Goal: Navigation & Orientation: Go to known website

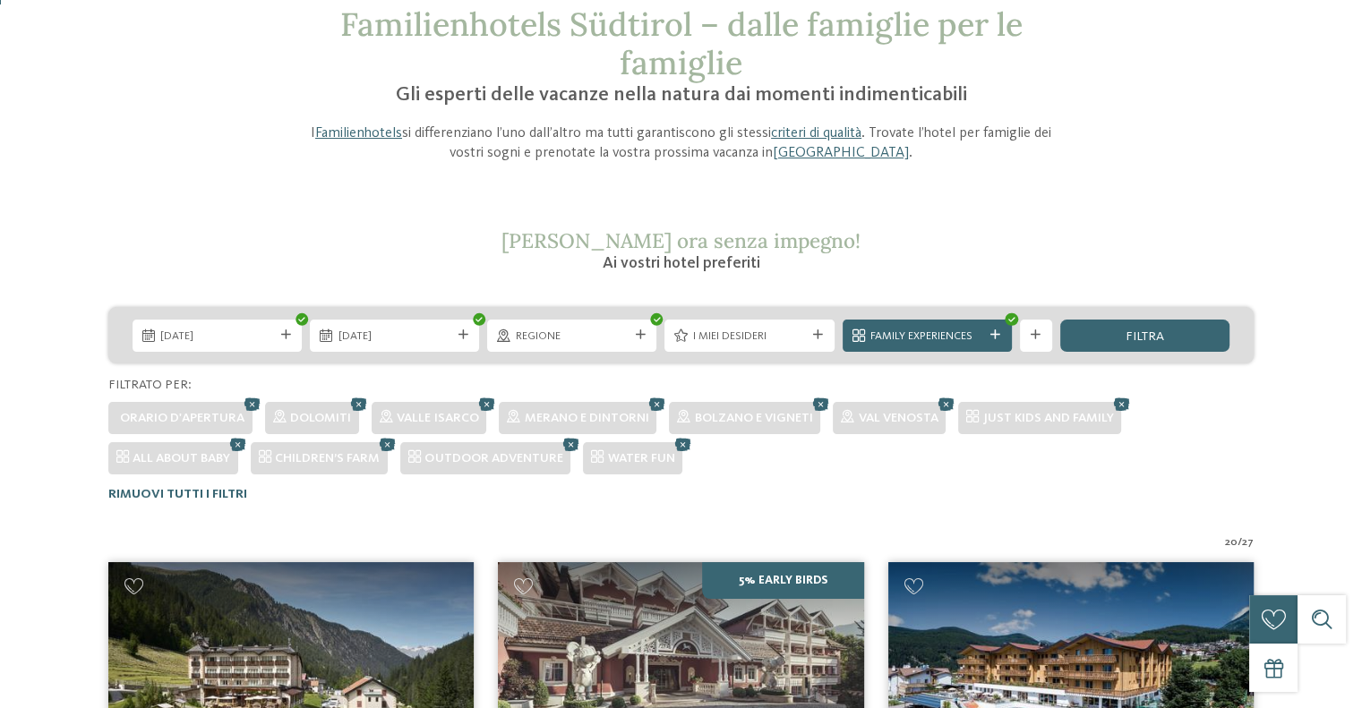
scroll to position [517, 0]
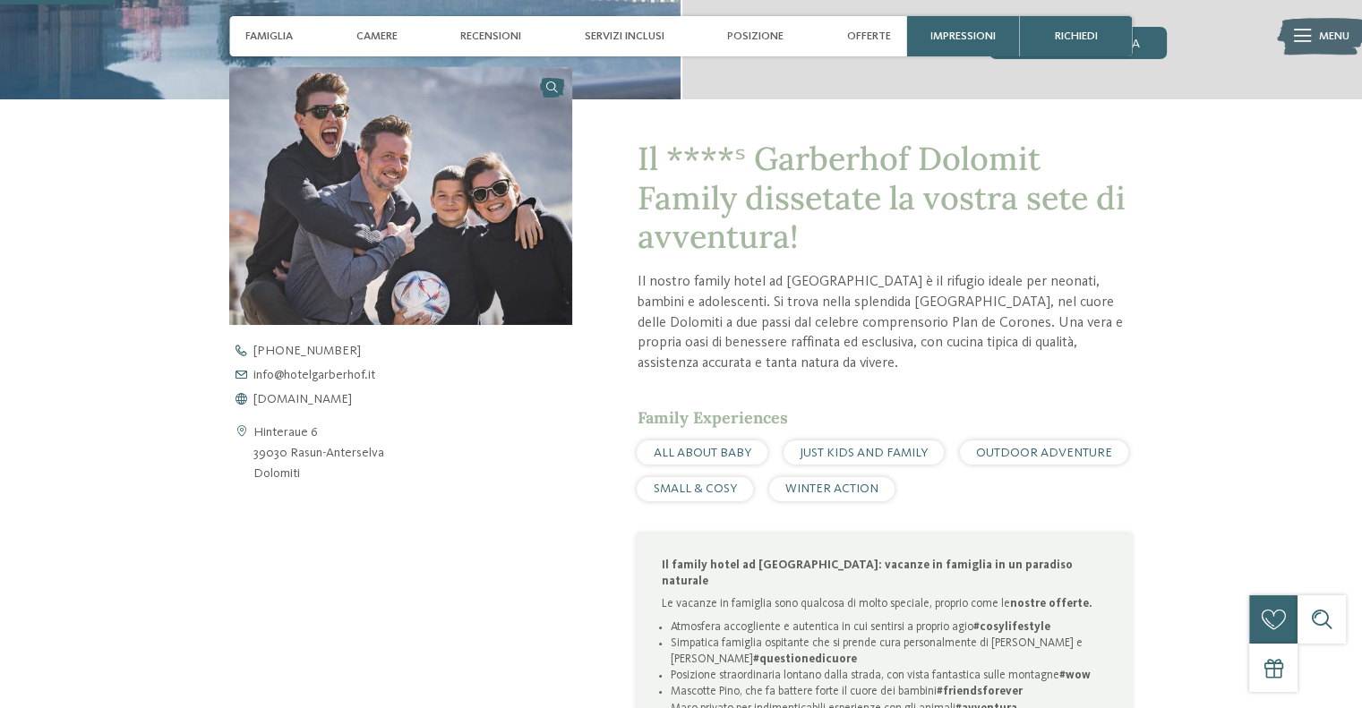
scroll to position [627, 0]
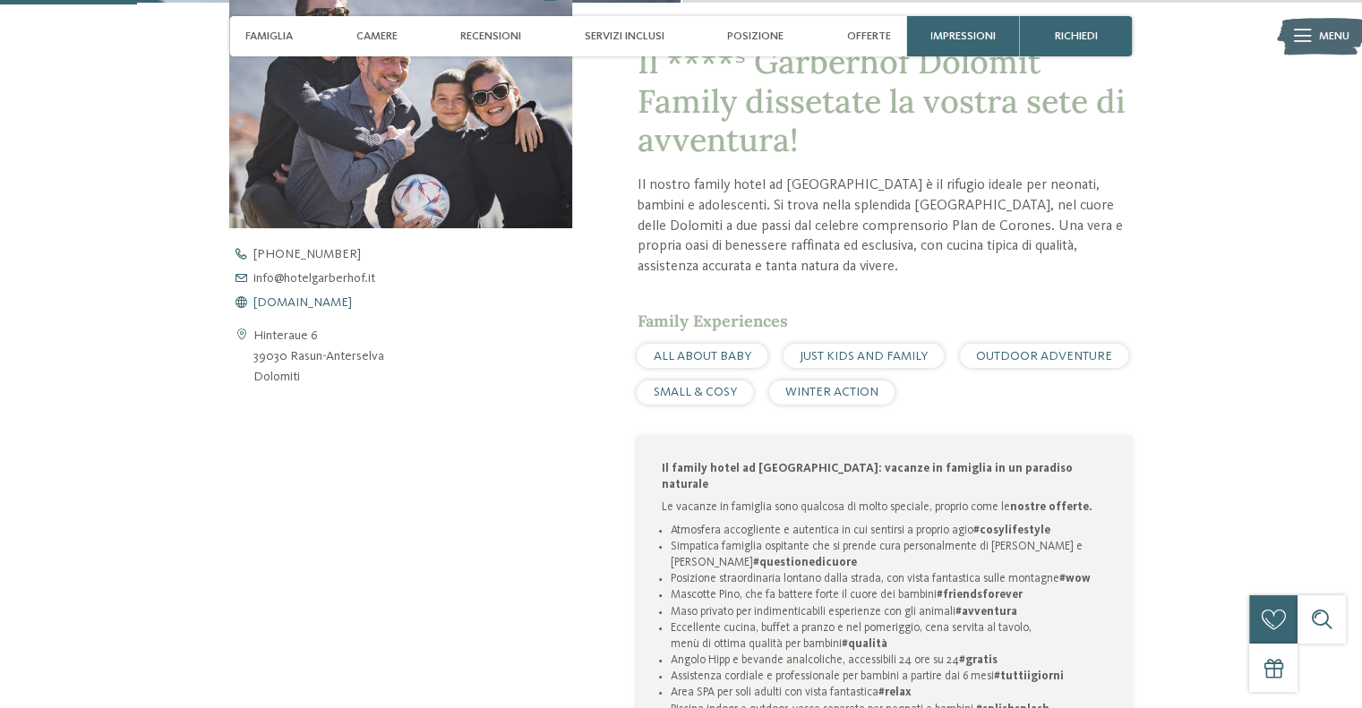
click at [317, 302] on span "www.hotelgarberhof.it" at bounding box center [302, 302] width 98 height 13
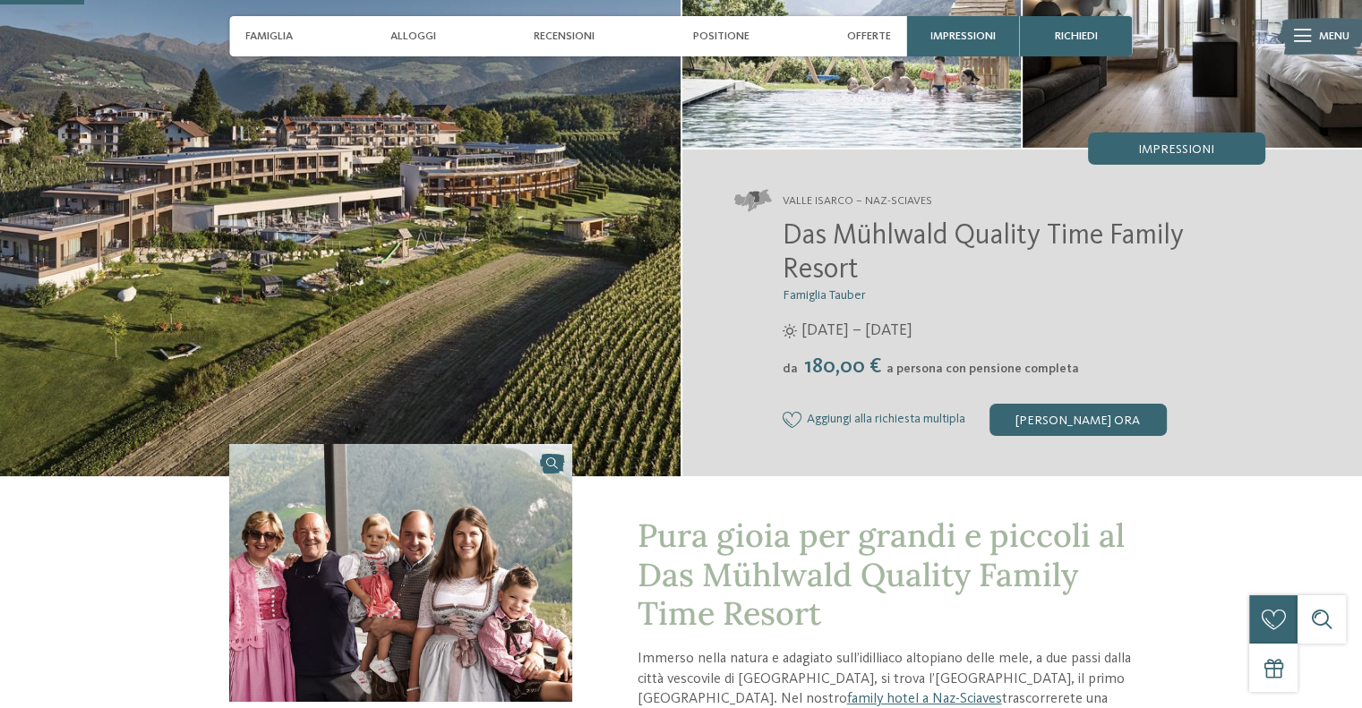
scroll to position [358, 0]
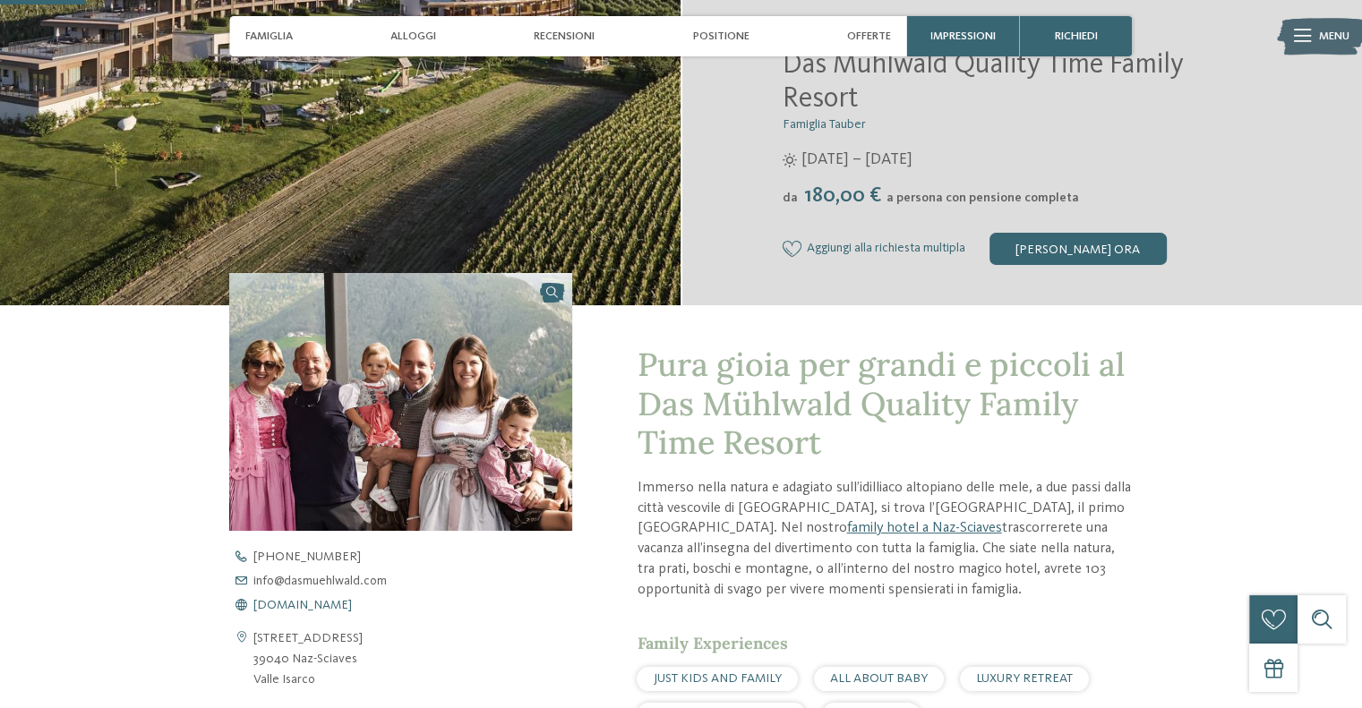
click at [329, 605] on span "www.dasmuehlwald.com" at bounding box center [302, 605] width 98 height 13
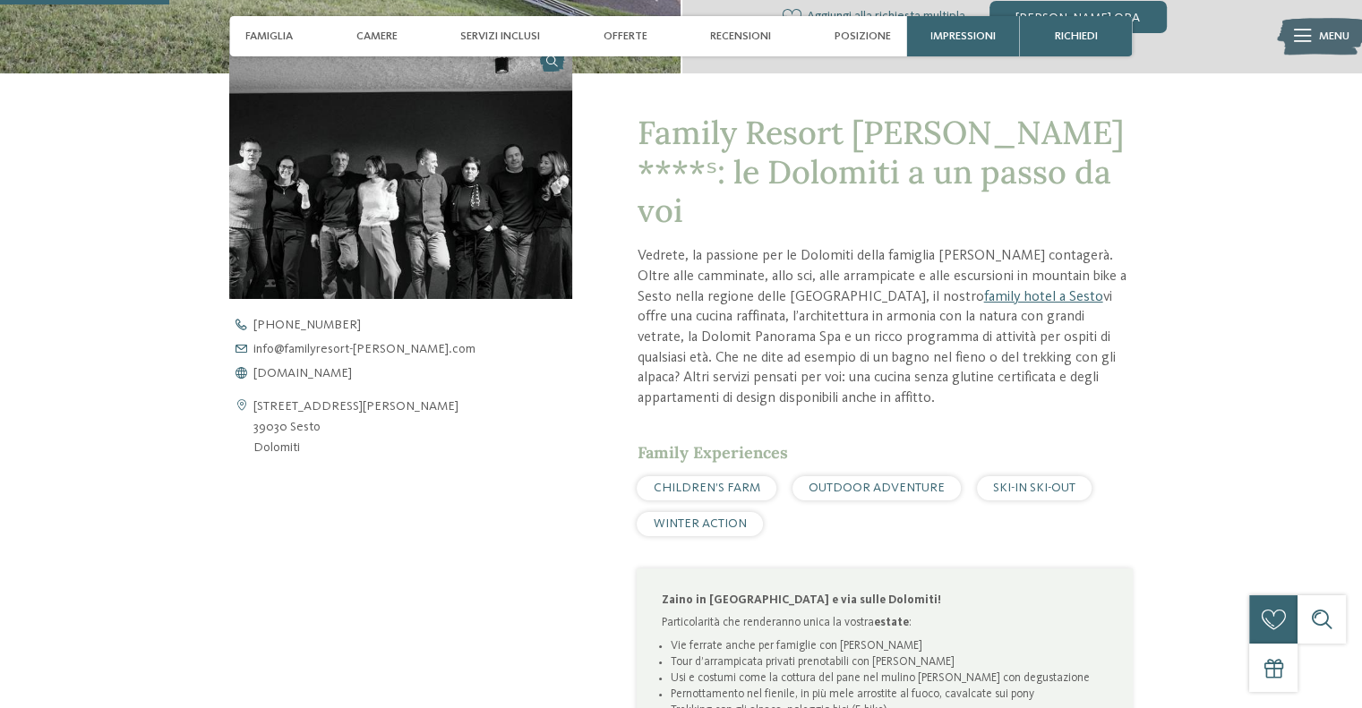
scroll to position [627, 0]
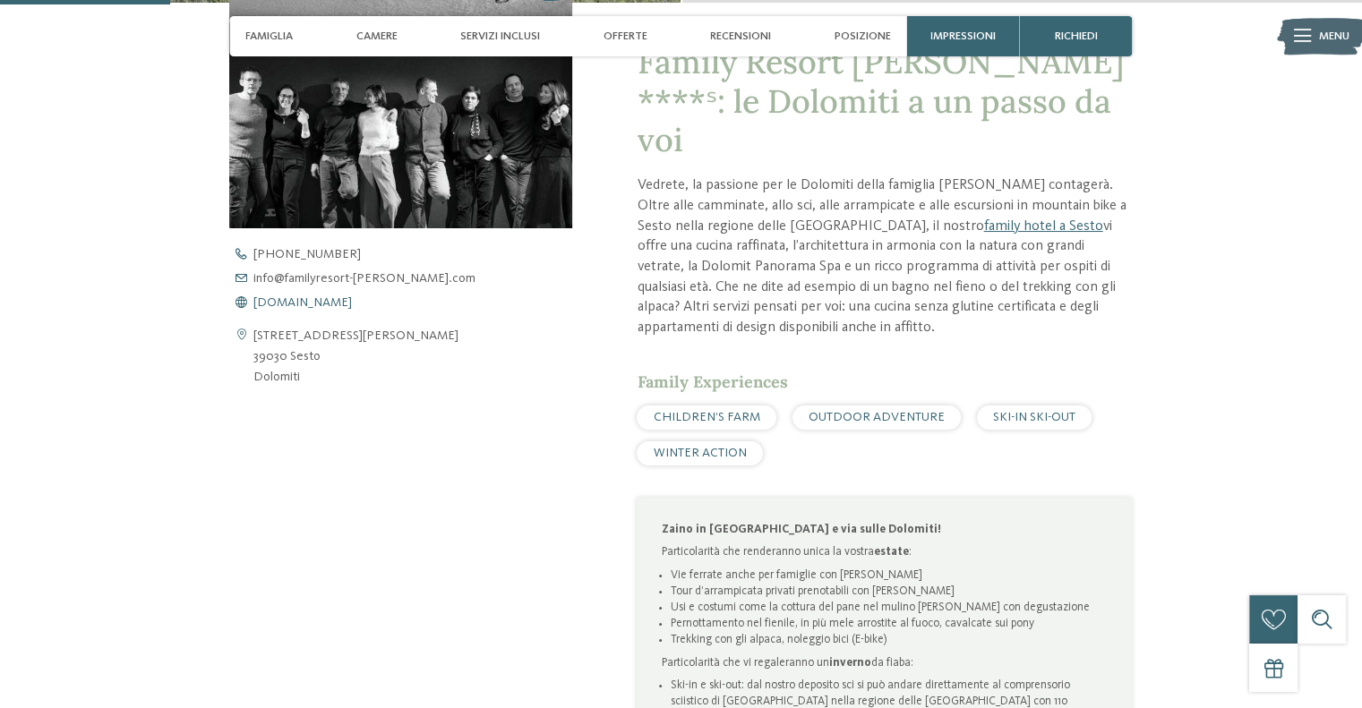
click at [346, 306] on span "www.familyresort-rainer.com" at bounding box center [302, 302] width 98 height 13
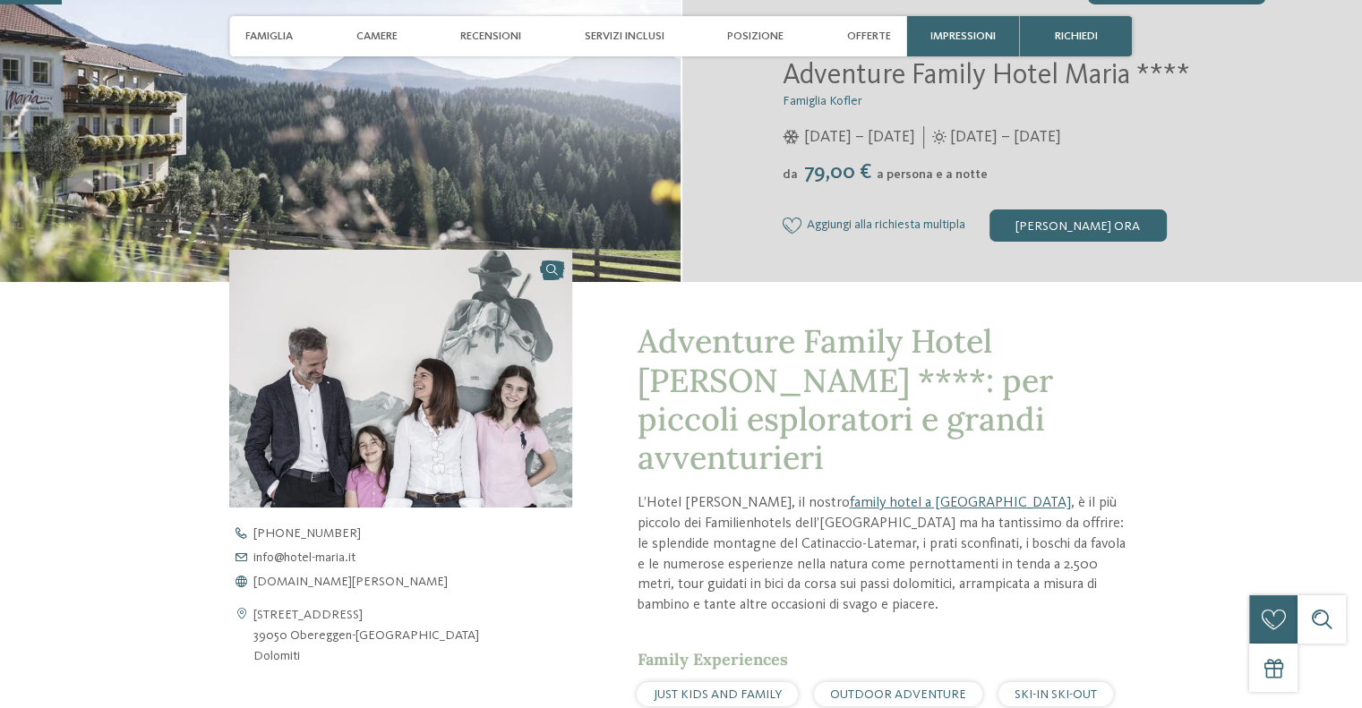
scroll to position [358, 0]
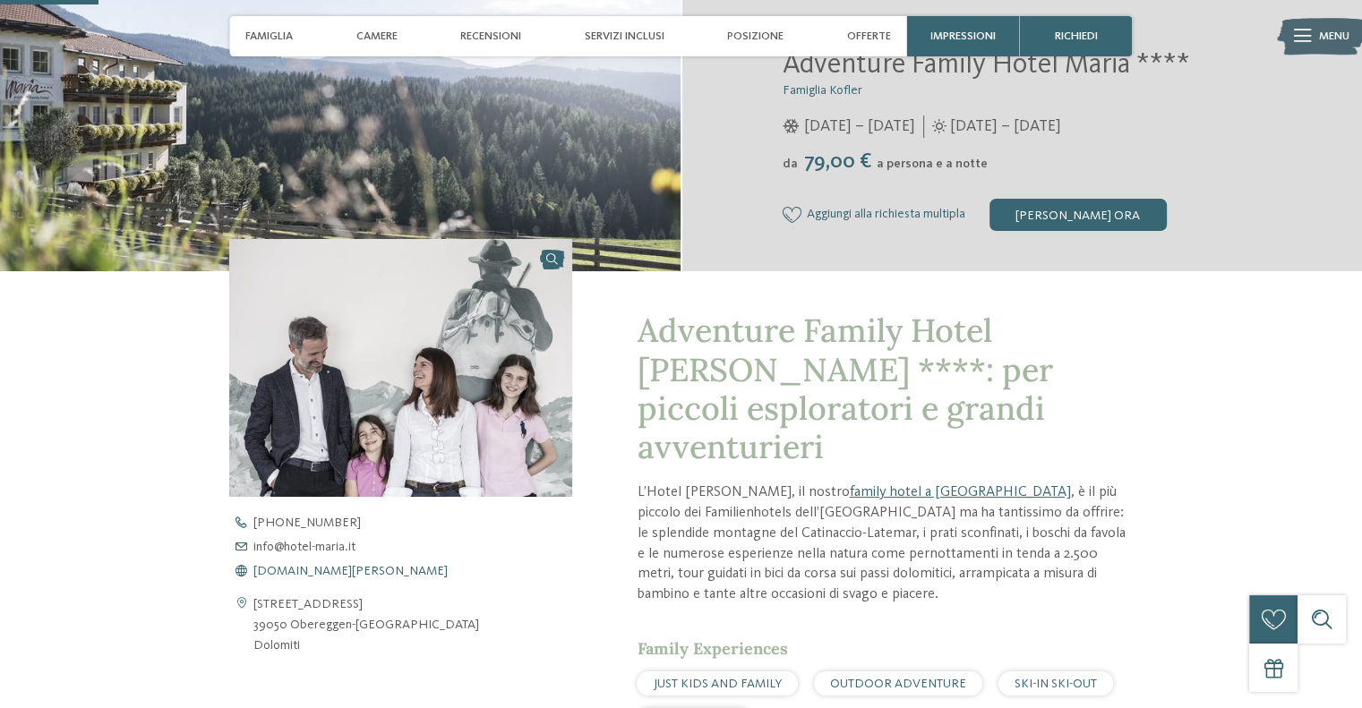
click at [301, 576] on span "[DOMAIN_NAME][PERSON_NAME]" at bounding box center [350, 571] width 194 height 13
